Goal: Transaction & Acquisition: Purchase product/service

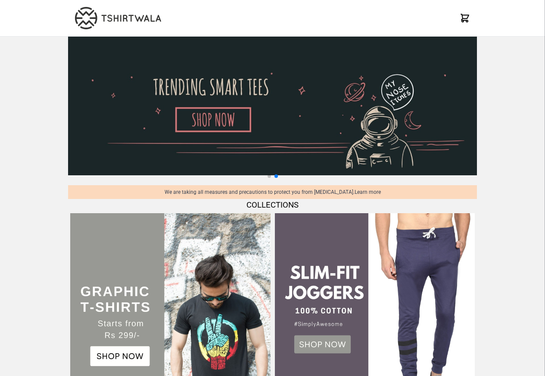
click at [180, 139] on img at bounding box center [272, 106] width 409 height 139
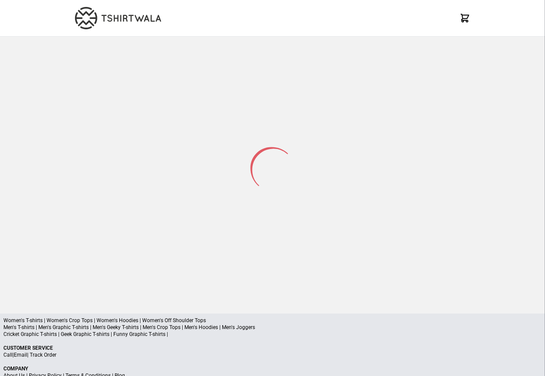
select select "*********"
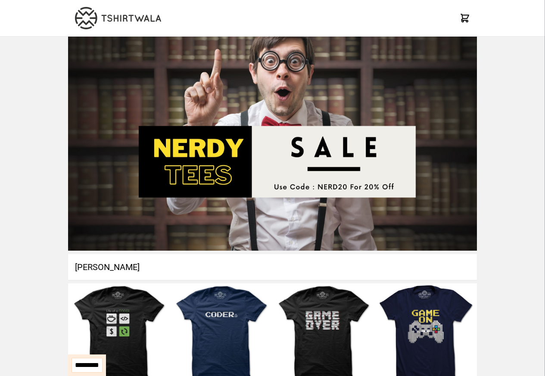
click at [211, 272] on h1 "Nerdy Tshirt" at bounding box center [272, 267] width 409 height 26
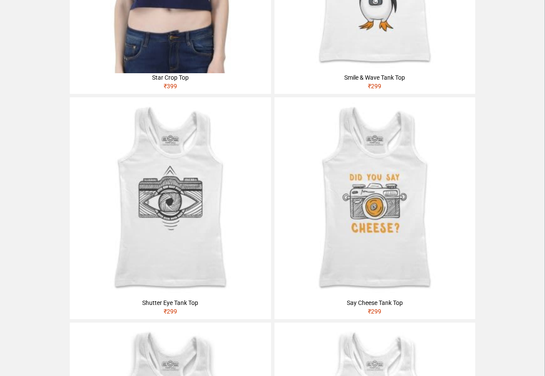
scroll to position [672, 0]
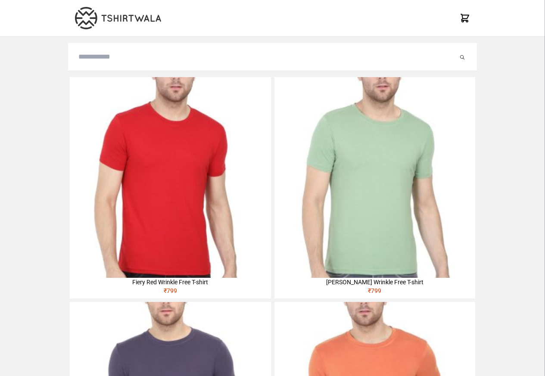
click at [169, 152] on img at bounding box center [170, 177] width 201 height 201
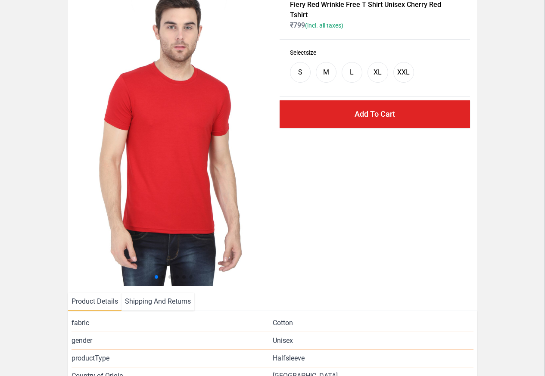
scroll to position [186, 0]
